Goal: Information Seeking & Learning: Find specific page/section

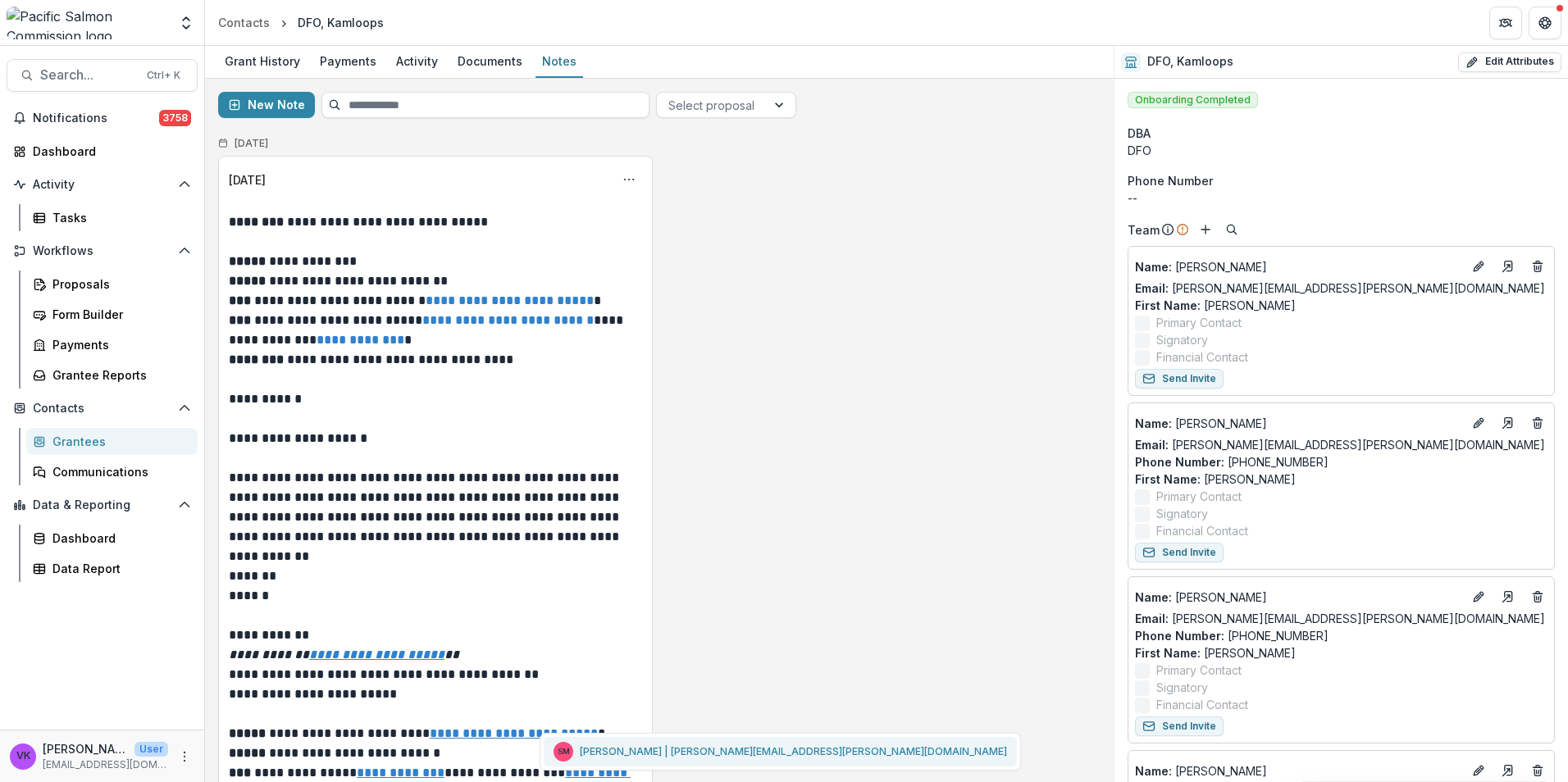
scroll to position [656, 0]
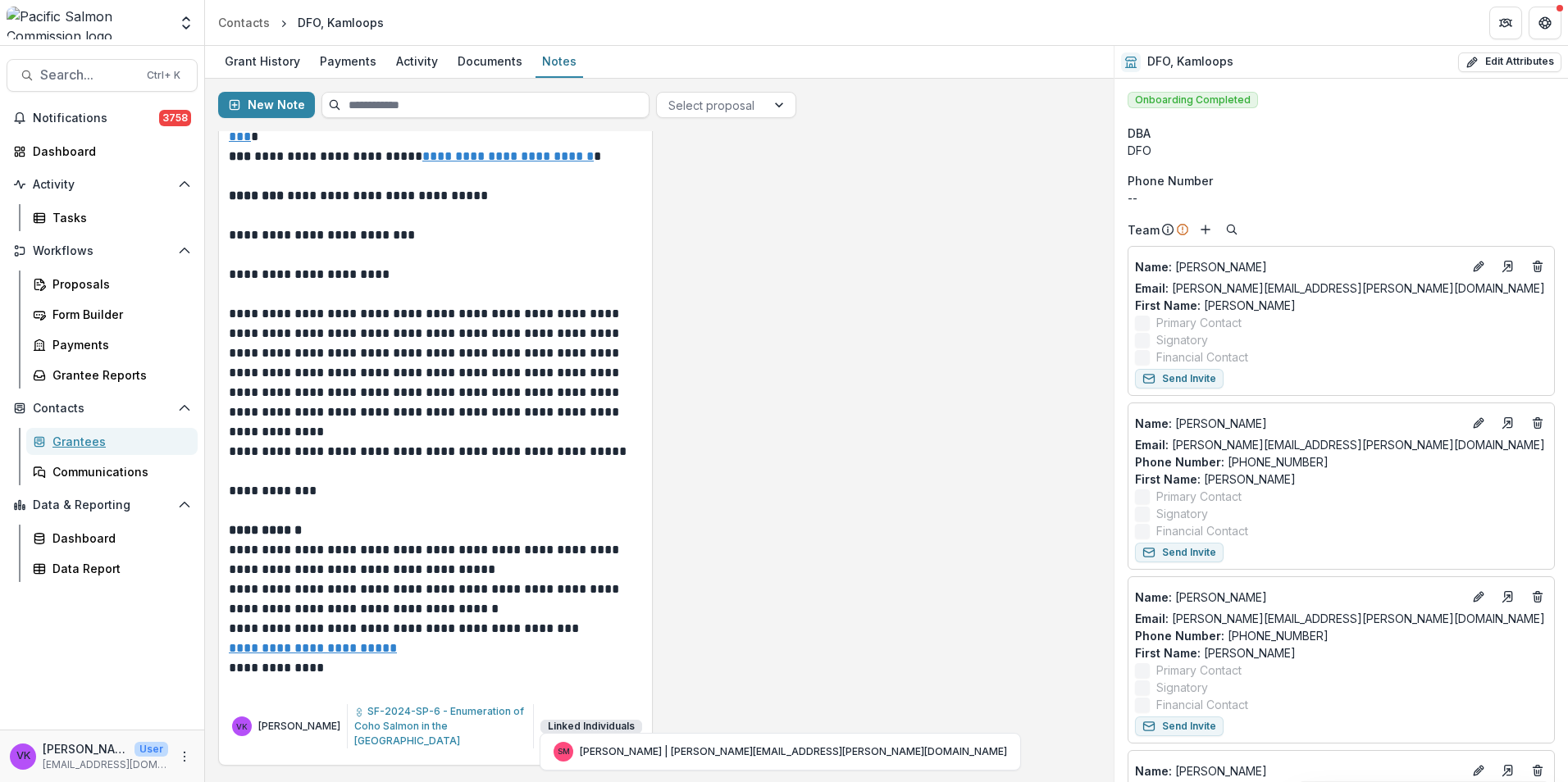
drag, startPoint x: 87, startPoint y: 443, endPoint x: 336, endPoint y: 477, distance: 251.3
click at [89, 443] on div "Grantees" at bounding box center [119, 442] width 132 height 17
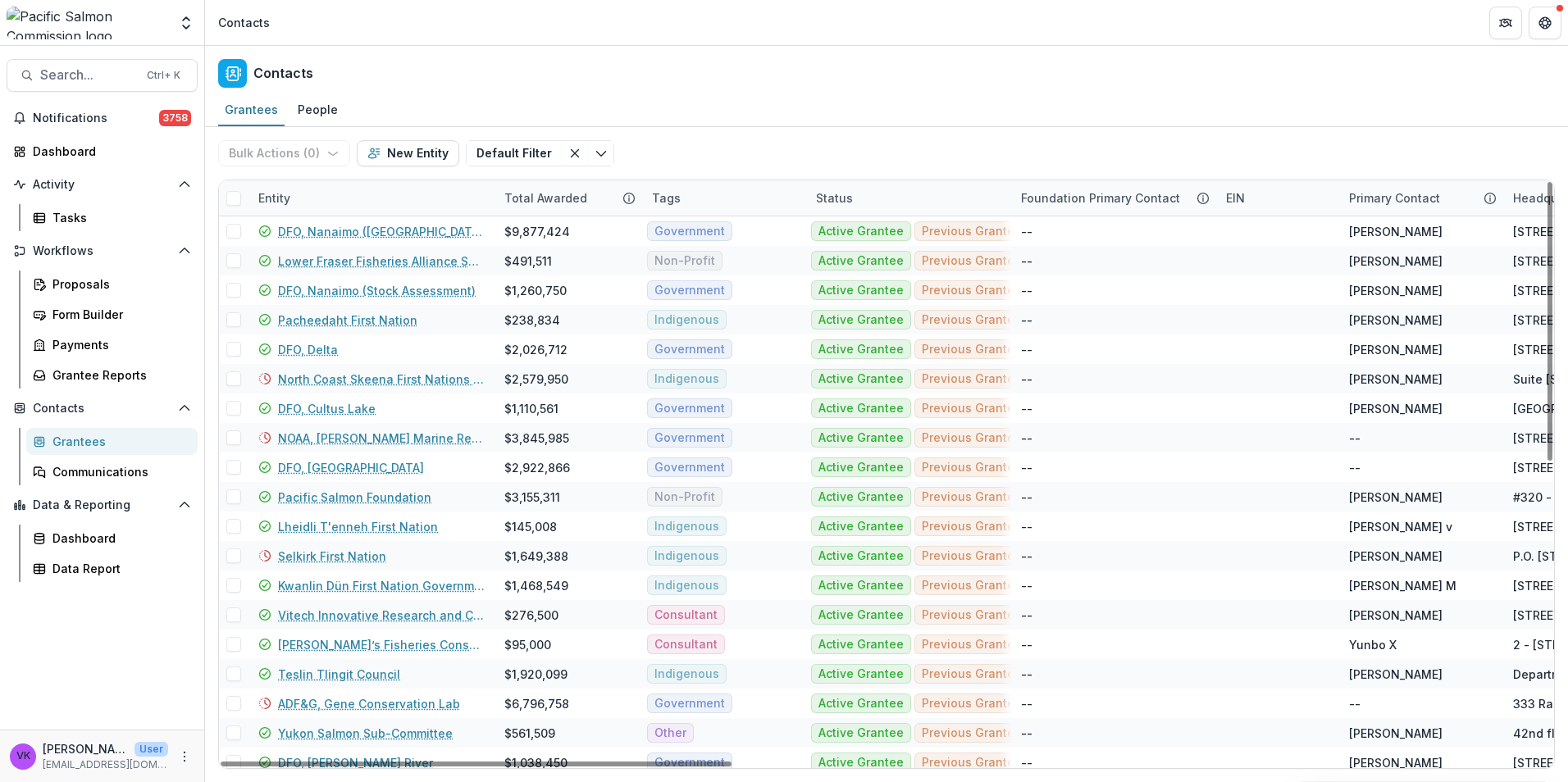
click at [344, 182] on div "Entity" at bounding box center [371, 197] width 246 height 36
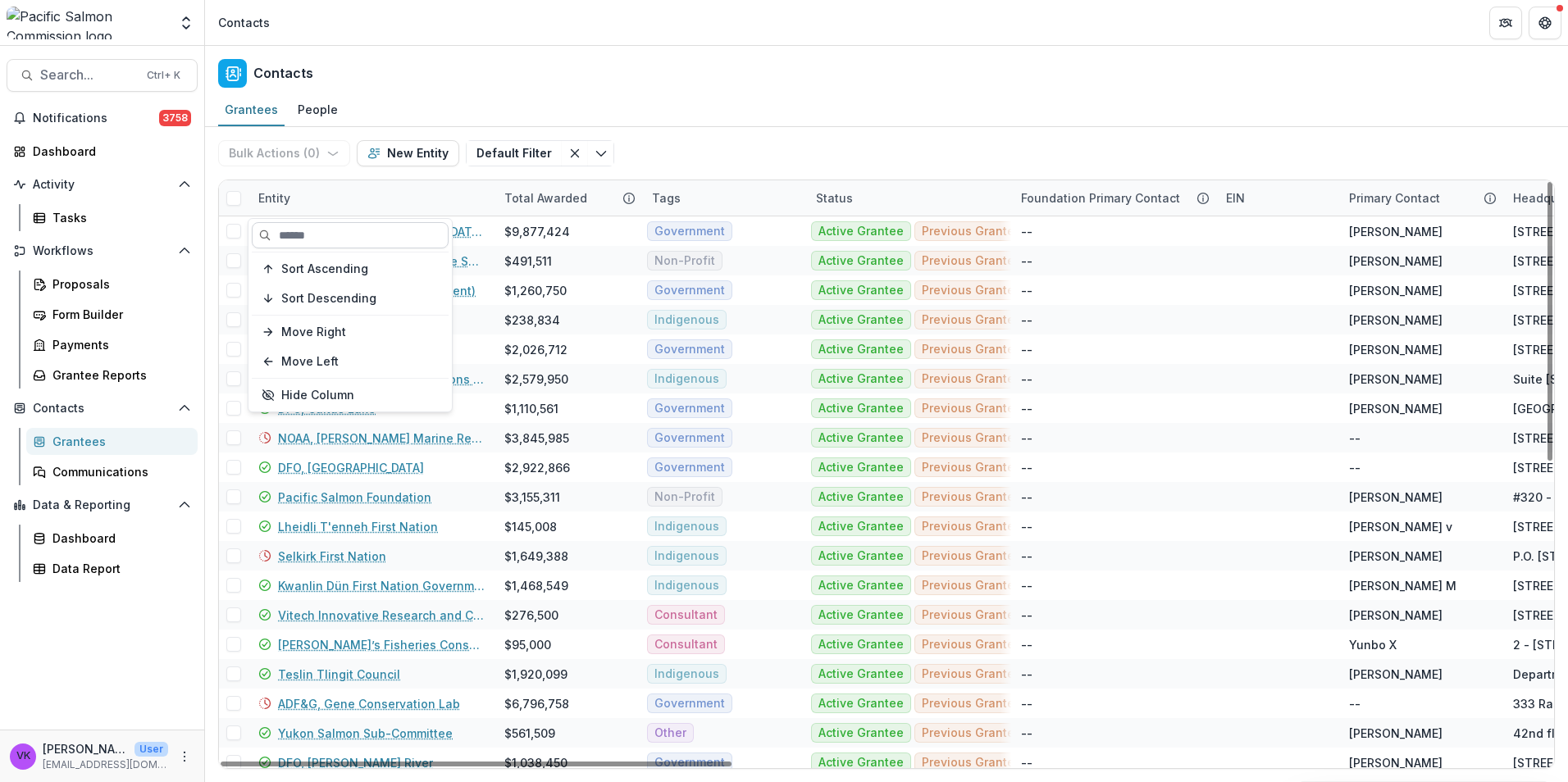
click at [328, 236] on input at bounding box center [350, 236] width 197 height 26
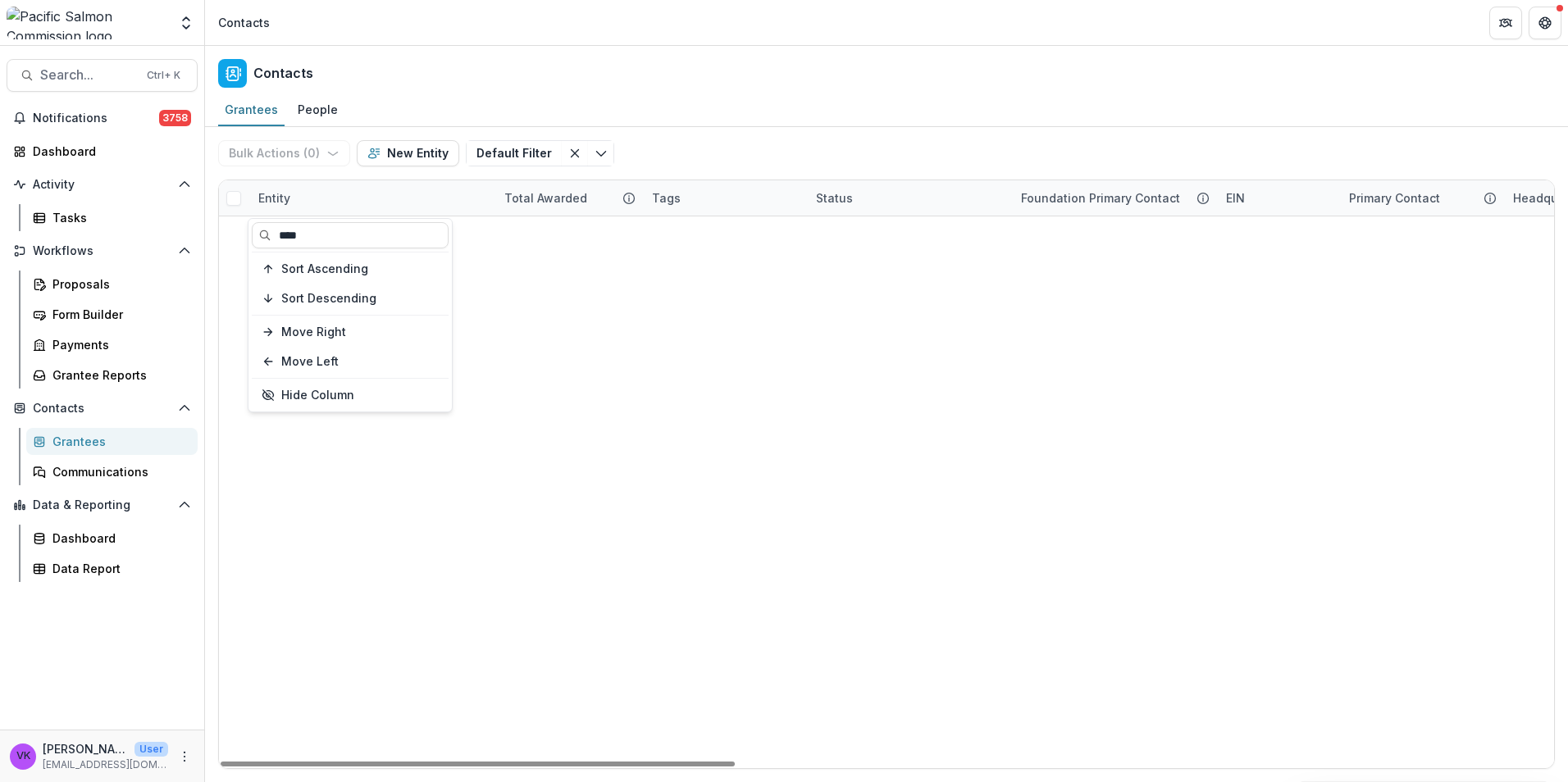
type input "****"
click at [944, 217] on div "NOAA, [PERSON_NAME] Marine Research Institute $3,845,985 Government Active Gran…" at bounding box center [887, 217] width 1335 height 0
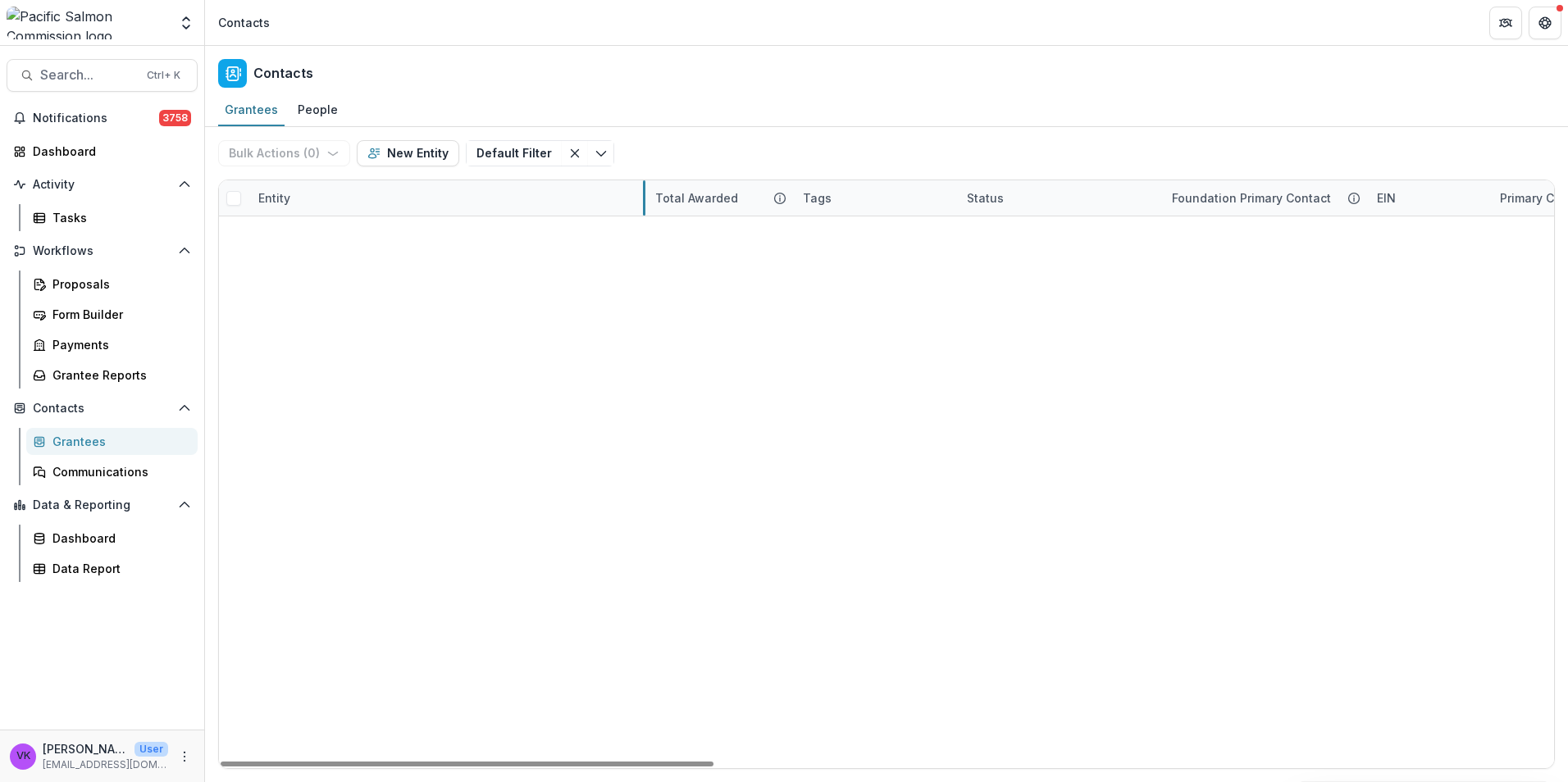
drag, startPoint x: 494, startPoint y: 203, endPoint x: 648, endPoint y: 220, distance: 154.9
click at [501, 258] on link "NOAA, [US_STATE][GEOGRAPHIC_DATA], [GEOGRAPHIC_DATA]" at bounding box center [449, 262] width 343 height 17
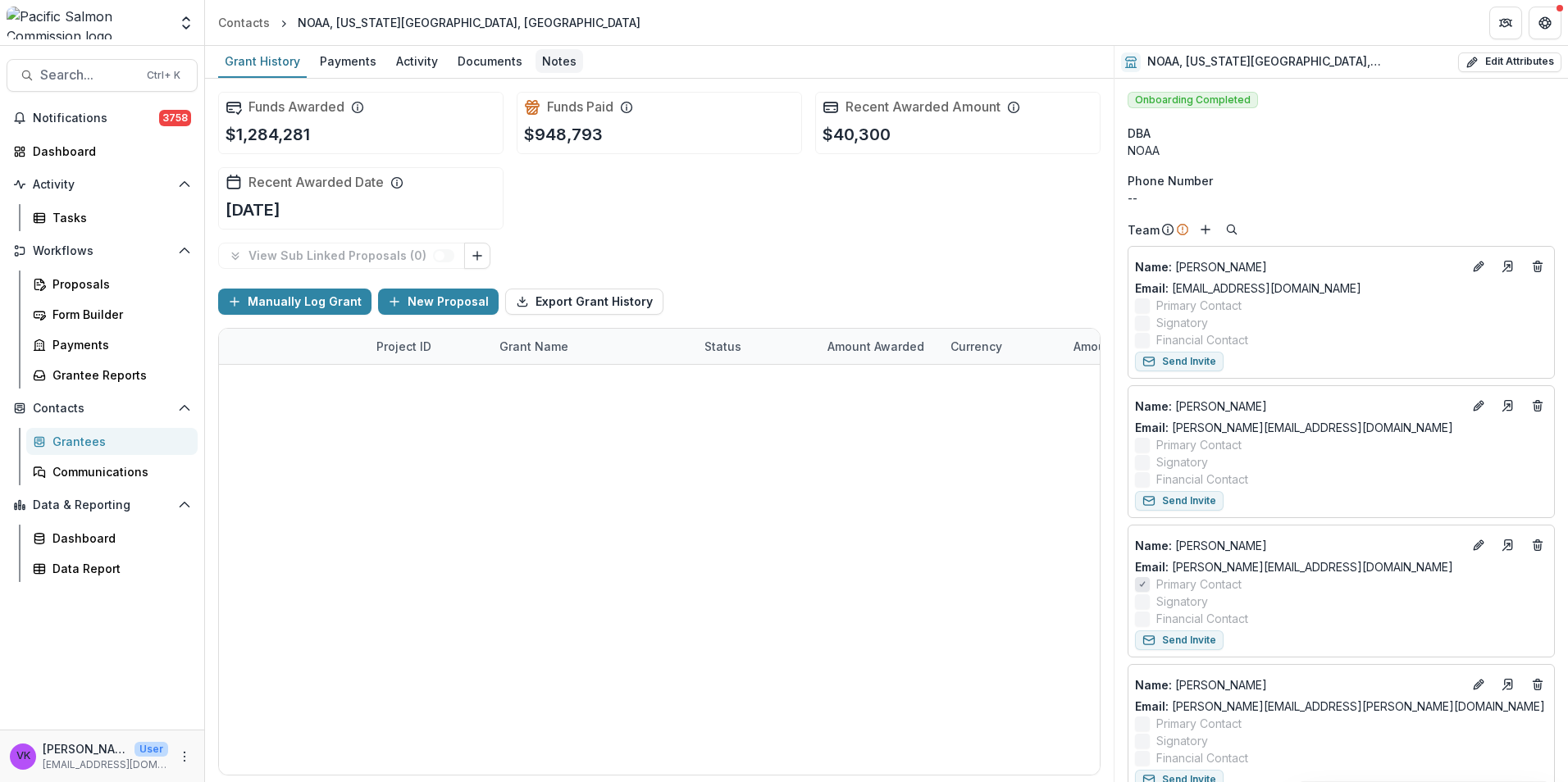
click at [555, 61] on div "Notes" at bounding box center [558, 61] width 48 height 23
click at [77, 443] on div "Grantees" at bounding box center [119, 442] width 132 height 17
